Goal: Navigation & Orientation: Find specific page/section

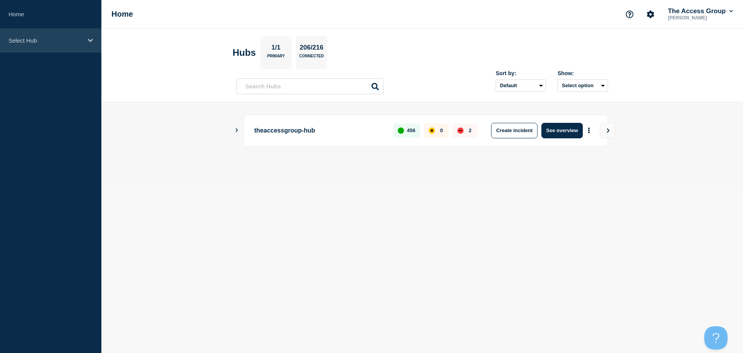
click at [90, 39] on icon at bounding box center [90, 41] width 5 height 6
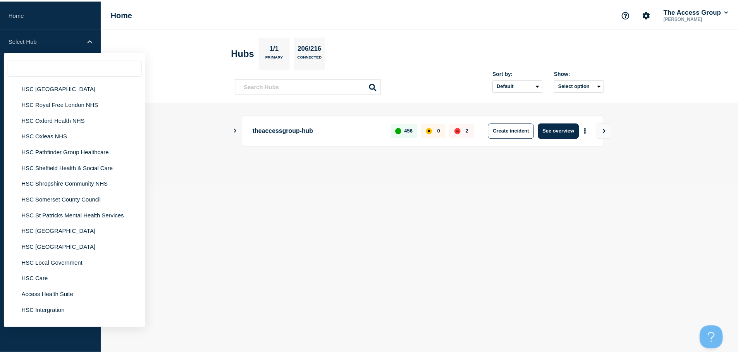
scroll to position [1743, 0]
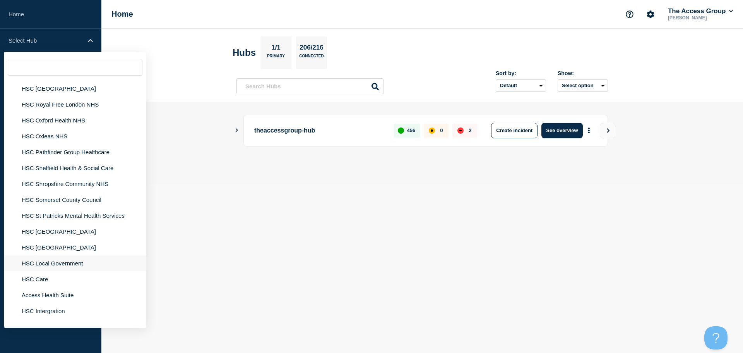
click at [53, 257] on li "HSC Local Government" at bounding box center [75, 263] width 143 height 16
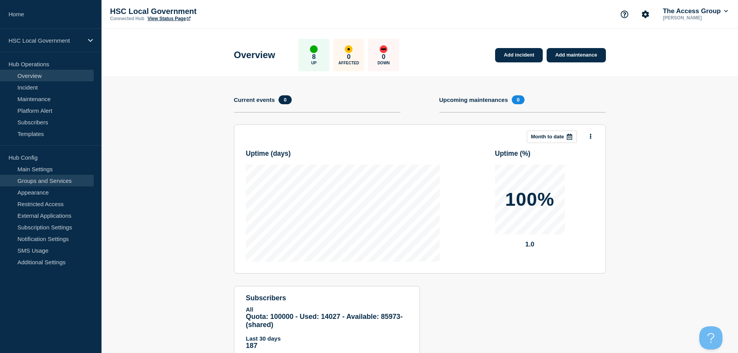
click at [61, 181] on link "Groups and Services" at bounding box center [47, 181] width 94 height 12
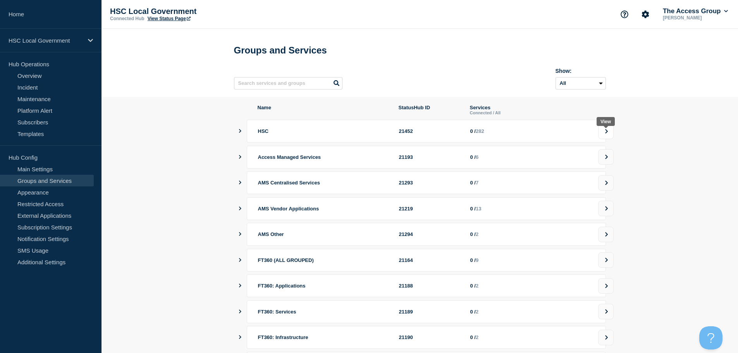
click at [604, 134] on icon at bounding box center [606, 131] width 5 height 5
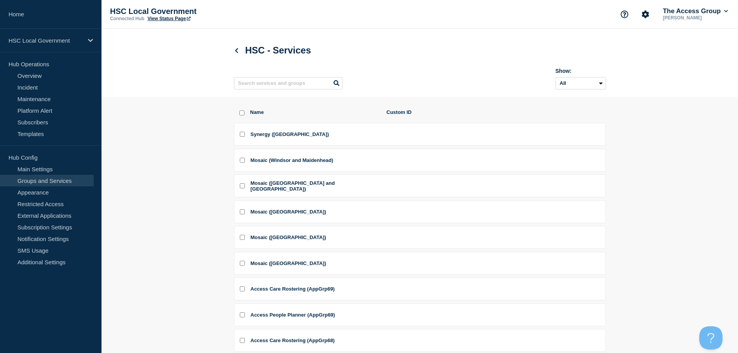
click at [182, 18] on link "View Status Page" at bounding box center [169, 18] width 43 height 5
